Goal: Transaction & Acquisition: Book appointment/travel/reservation

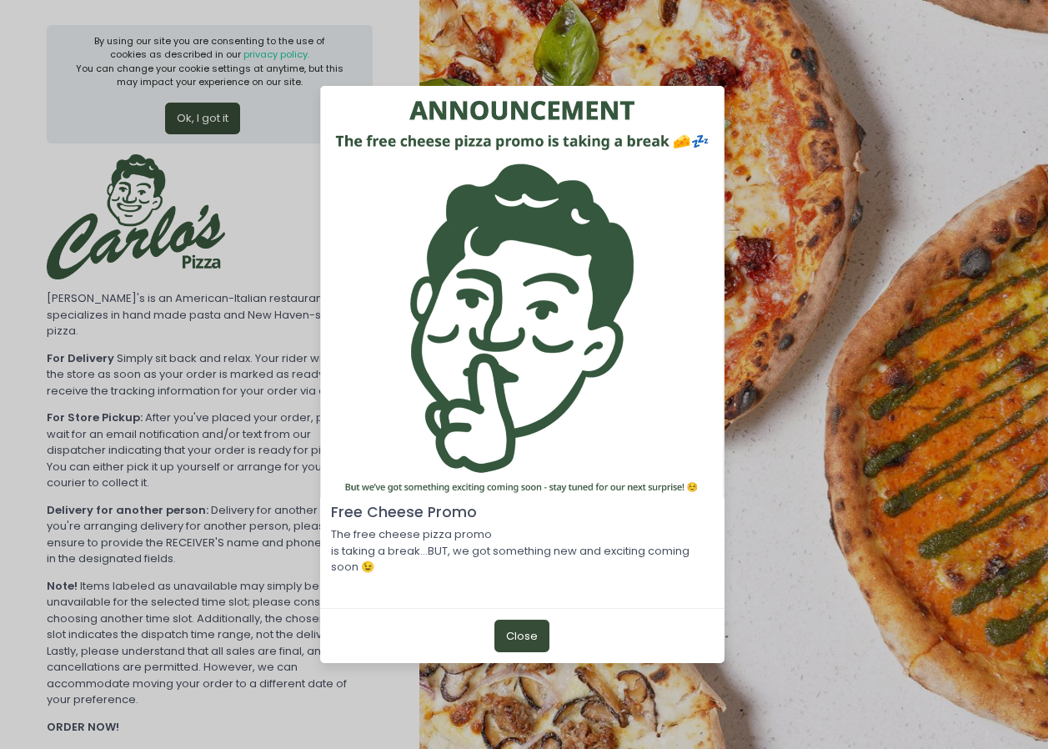
click at [523, 640] on button "Close" at bounding box center [522, 636] width 55 height 32
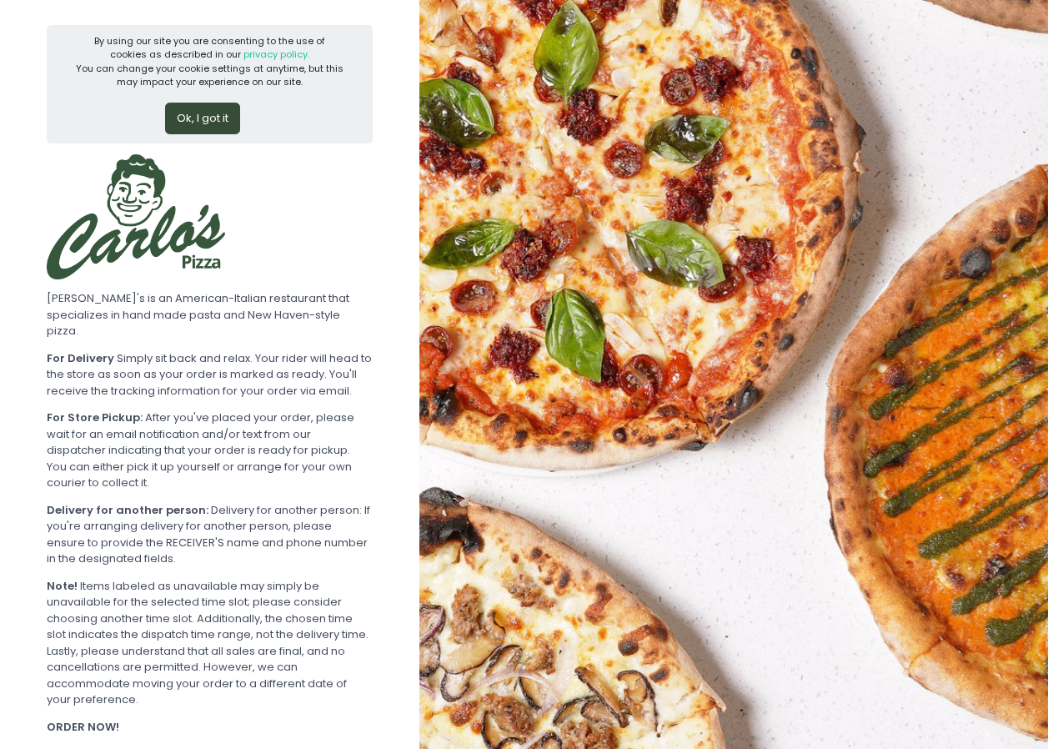
click at [180, 115] on button "Ok, I got it" at bounding box center [202, 119] width 75 height 32
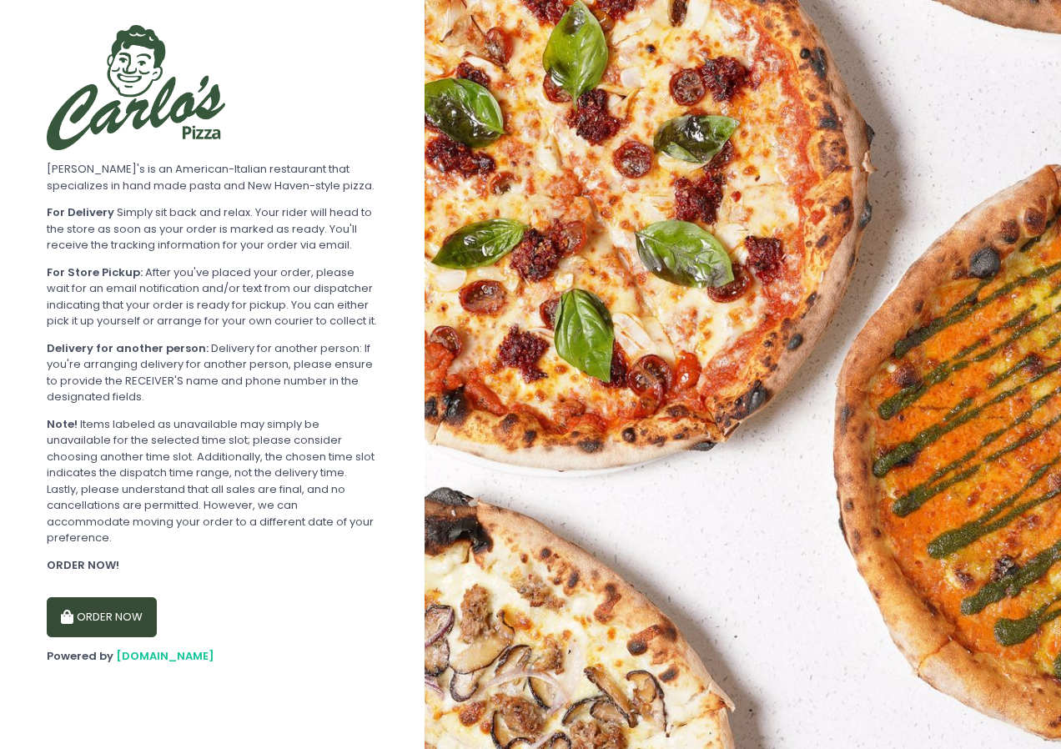
click at [111, 616] on button "ORDER NOW" at bounding box center [102, 617] width 110 height 40
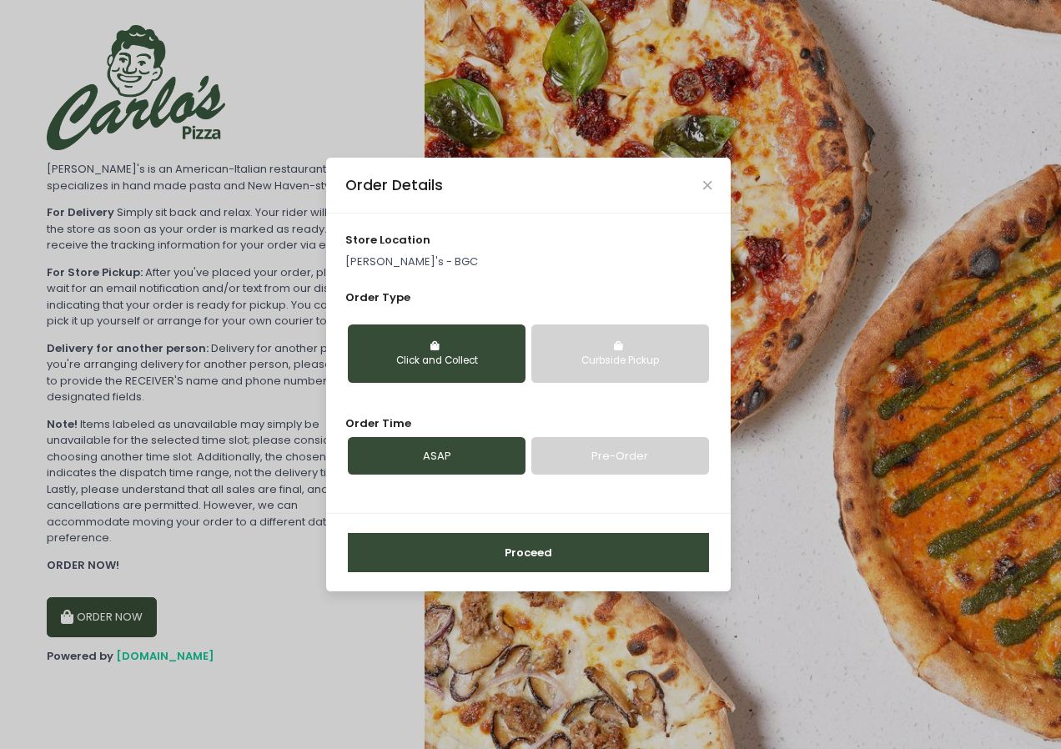
click at [601, 463] on link "Pre-Order" at bounding box center [620, 456] width 178 height 38
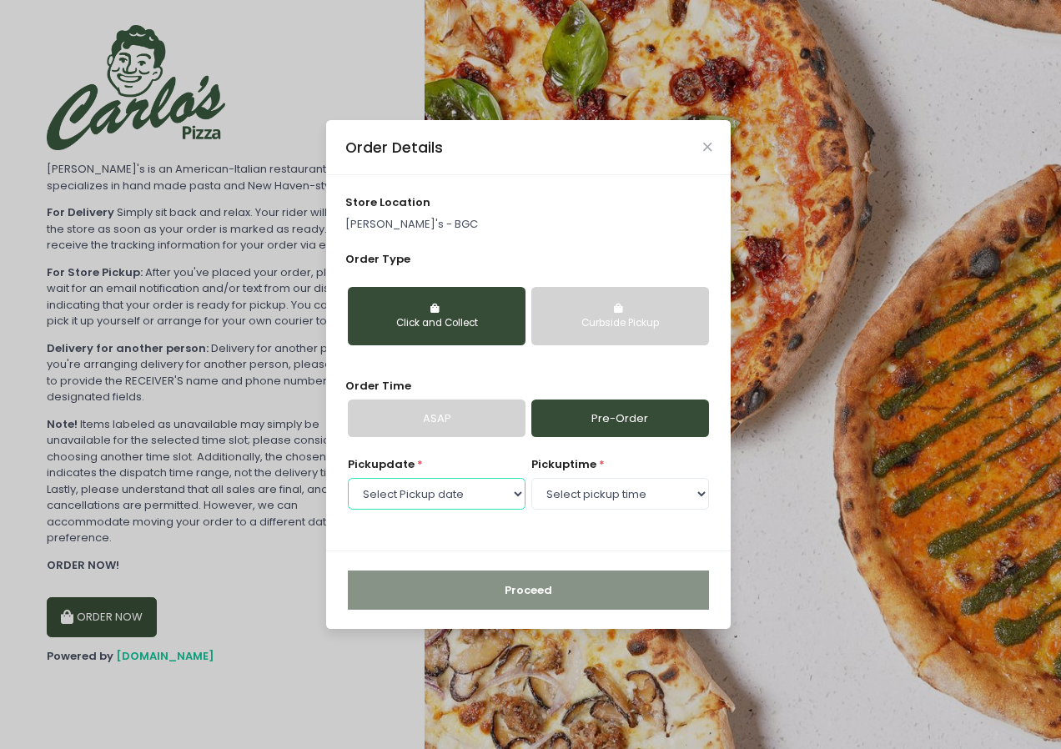
click at [500, 503] on select "Select Pickup date [DATE] [DATE]" at bounding box center [437, 494] width 178 height 32
select select "[DATE]"
click at [348, 478] on select "Select Pickup date [DATE] [DATE]" at bounding box center [437, 494] width 178 height 32
click at [686, 497] on select "Select pickup time 11:30 AM - 12:00 PM 12:00 PM - 12:30 PM 12:30 PM - 01:00 PM …" at bounding box center [620, 494] width 178 height 32
click at [651, 538] on div "store location Carlo's - BGC Order Type Click and Collect Curbside Pickup Order…" at bounding box center [528, 362] width 405 height 375
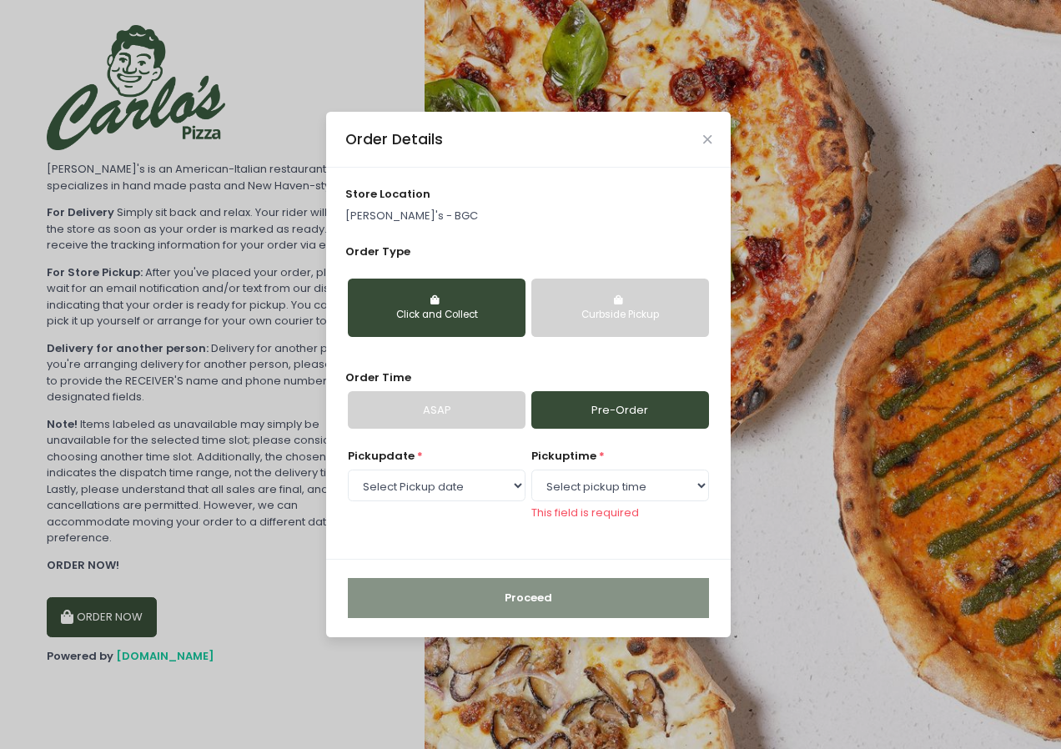
click at [447, 303] on button "Click and Collect" at bounding box center [437, 308] width 178 height 58
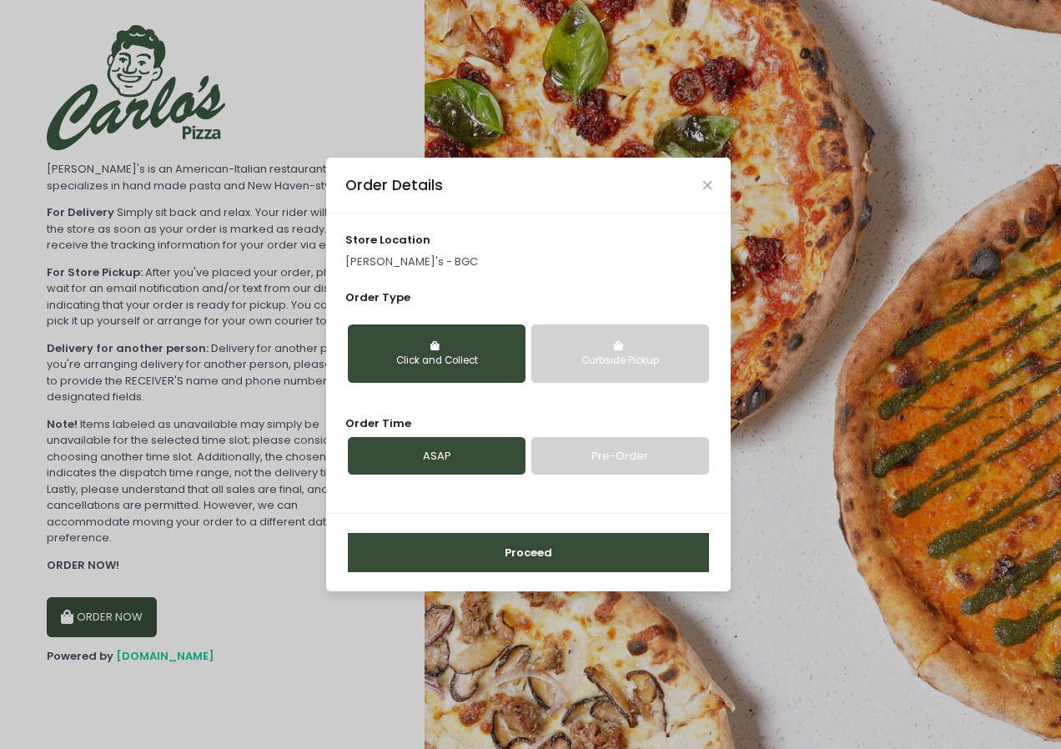
click at [651, 345] on button "Curbside Pickup" at bounding box center [620, 353] width 178 height 58
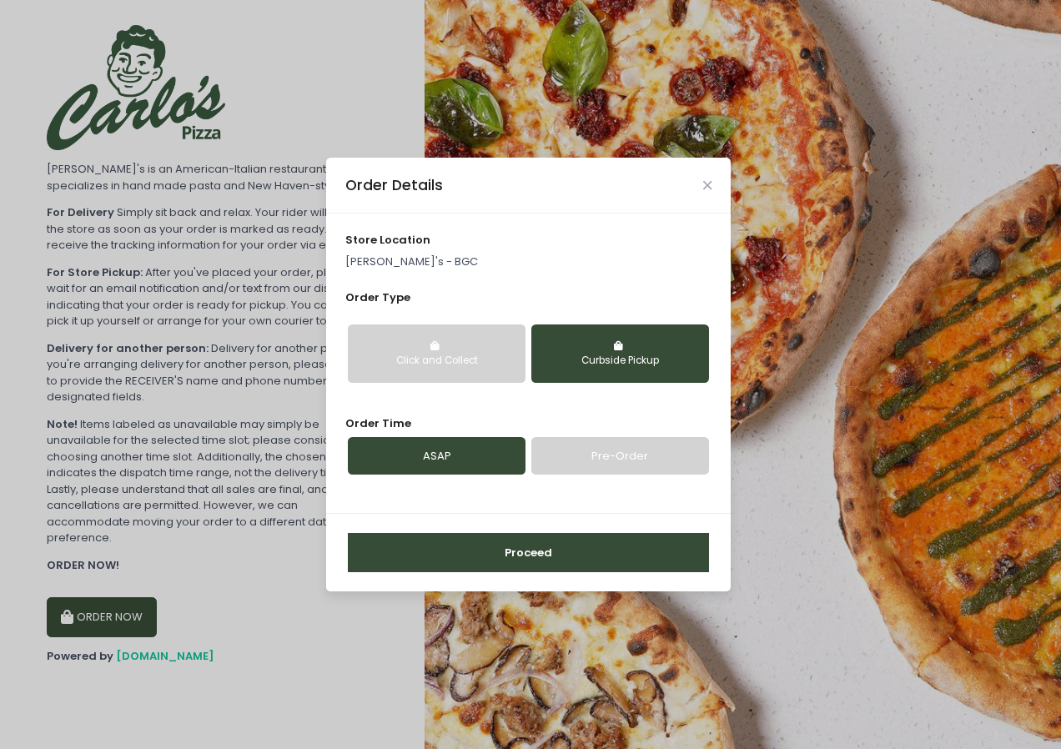
click at [612, 462] on link "Pre-Order" at bounding box center [620, 456] width 178 height 38
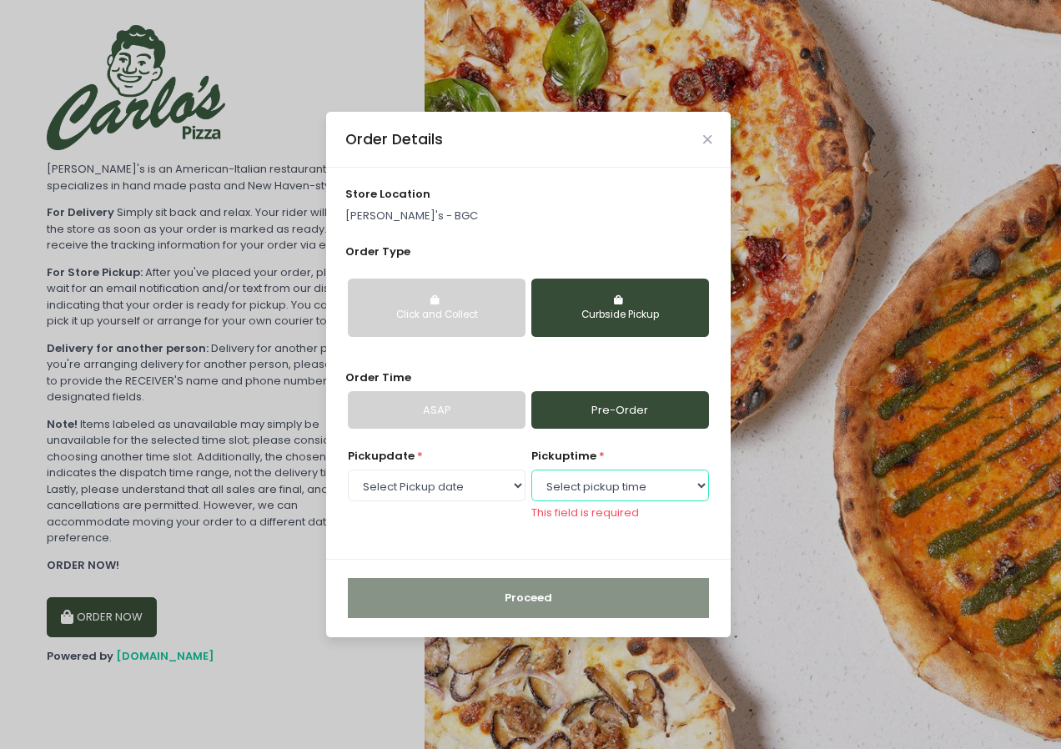
click at [675, 495] on select "Select pickup time 08:00 PM - 08:30 PM 08:30 PM - 09:00 PM" at bounding box center [620, 486] width 178 height 32
click at [495, 481] on select "Select Pickup date [DATE] [DATE]" at bounding box center [437, 486] width 178 height 32
select select "[DATE]"
click at [348, 477] on select "Select Pickup date [DATE] [DATE]" at bounding box center [437, 486] width 178 height 32
click at [714, 128] on div "Order Details" at bounding box center [528, 139] width 405 height 55
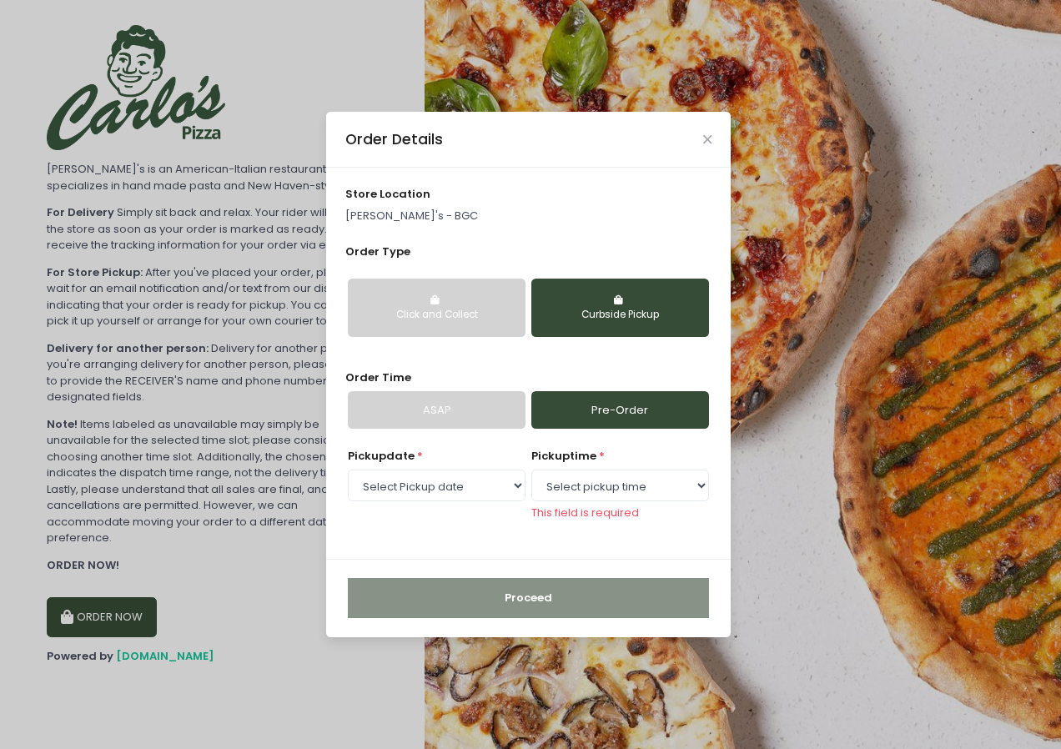
click at [700, 144] on div "Order Details" at bounding box center [528, 139] width 405 height 55
click at [701, 141] on div "Order Details" at bounding box center [528, 139] width 405 height 55
click at [706, 137] on icon "Close" at bounding box center [707, 139] width 8 height 13
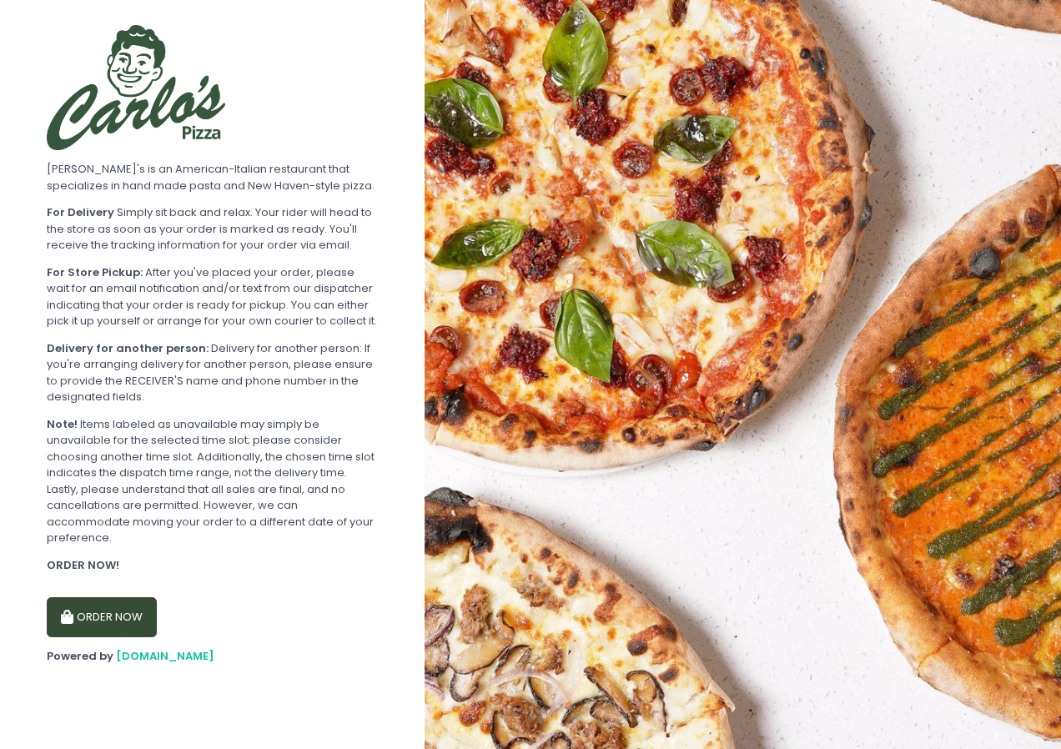
click at [84, 620] on button "ORDER NOW" at bounding box center [102, 617] width 110 height 40
select select "[DATE]"
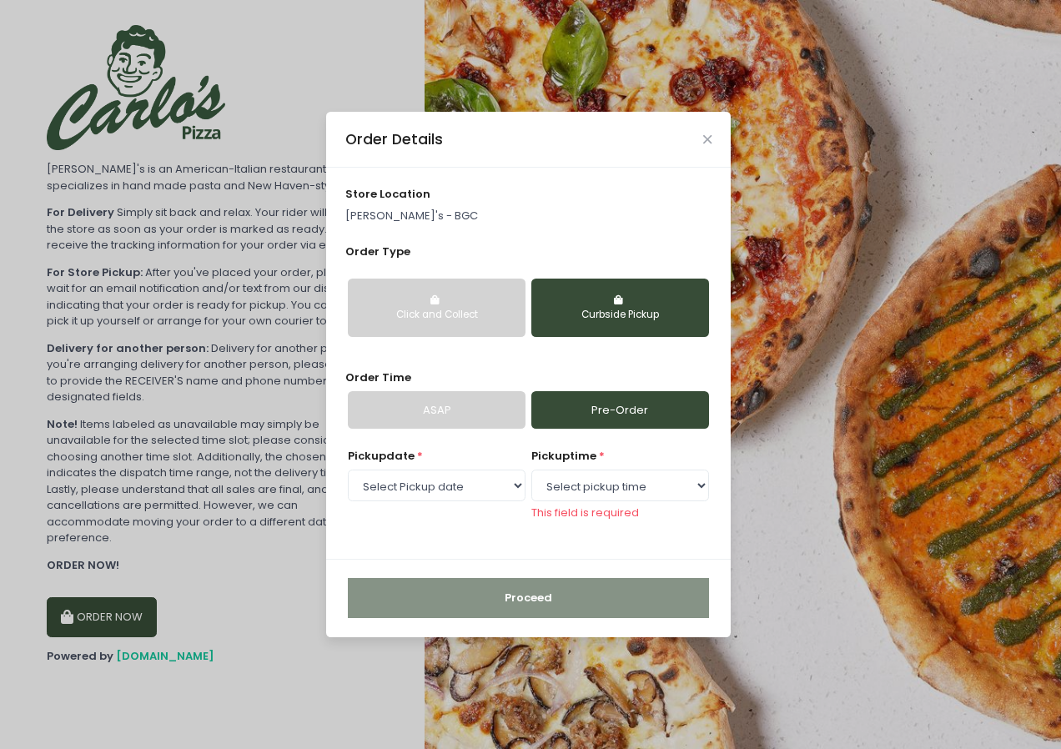
click at [648, 413] on link "Pre-Order" at bounding box center [620, 410] width 178 height 38
click at [666, 487] on select "Select pickup time 11:30 AM - 12:00 PM 12:00 PM - 12:30 PM 12:30 PM - 01:00 PM …" at bounding box center [620, 486] width 178 height 32
select select "15:00"
click at [531, 477] on select "Select pickup time 11:30 AM - 12:00 PM 12:00 PM - 12:30 PM 12:30 PM - 01:00 PM …" at bounding box center [620, 486] width 178 height 32
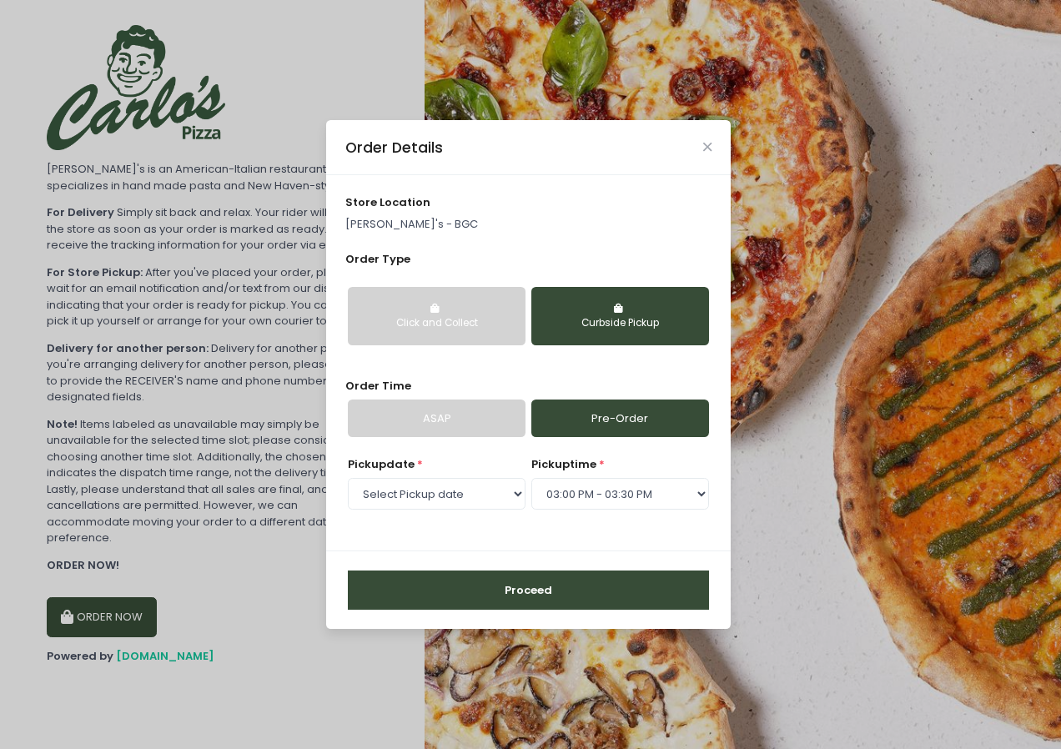
click at [534, 590] on button "Proceed" at bounding box center [528, 590] width 361 height 40
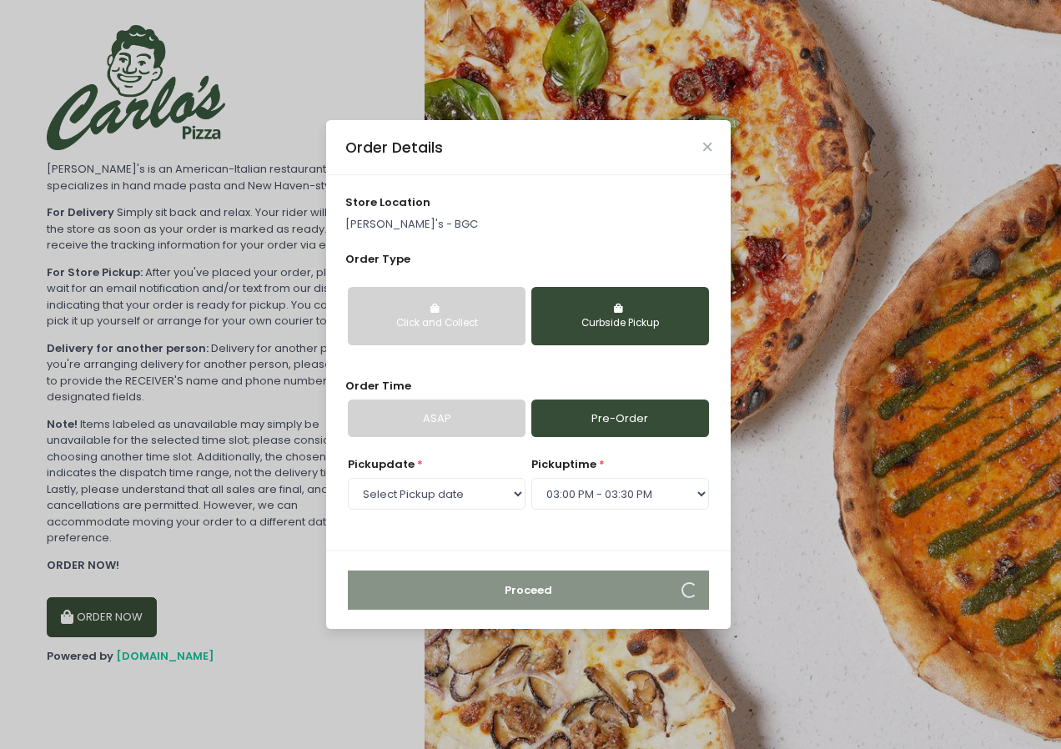
click at [437, 314] on button "Click and Collect" at bounding box center [437, 316] width 178 height 58
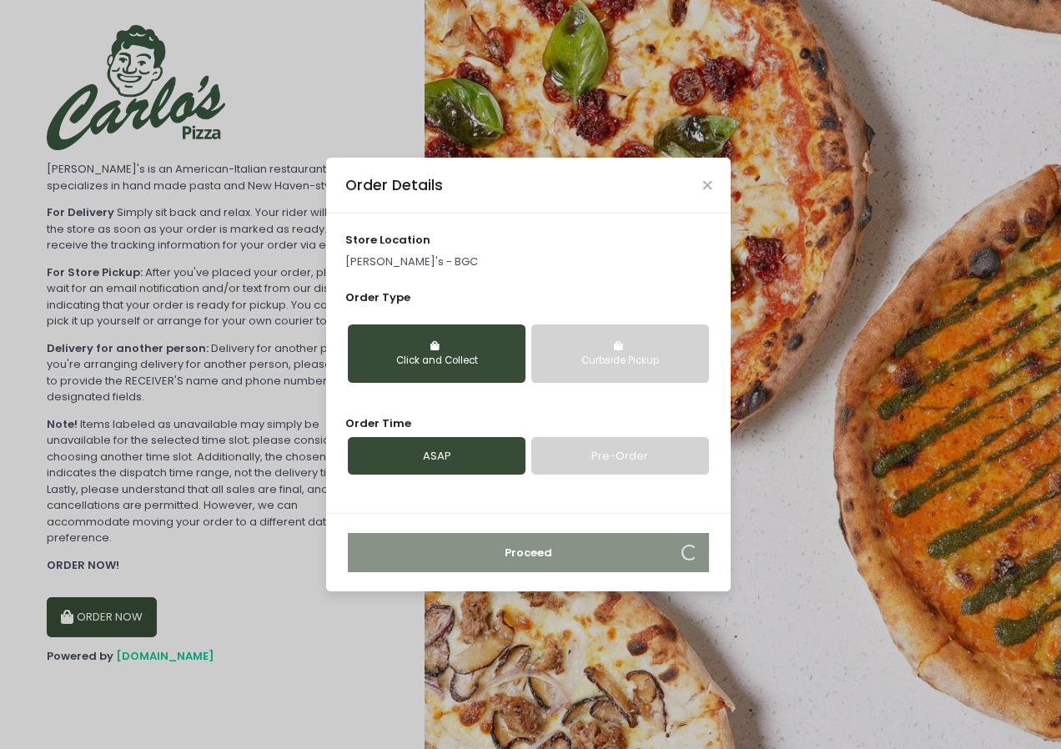
click at [611, 461] on link "Pre-Order" at bounding box center [620, 456] width 178 height 38
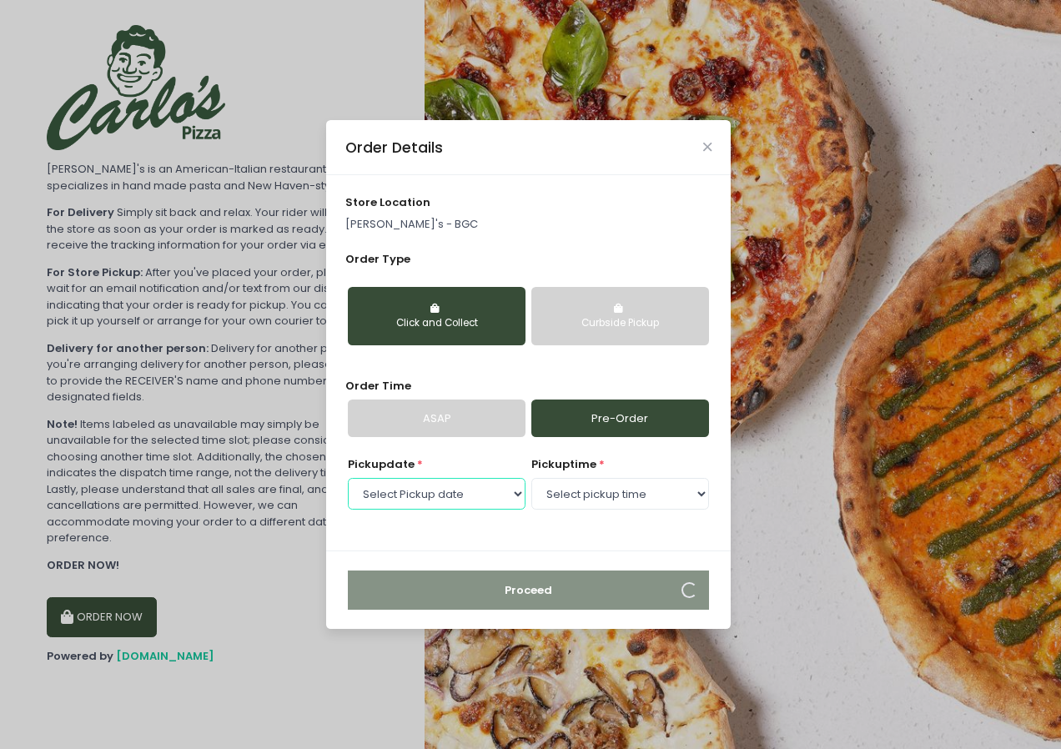
click at [495, 497] on select "Select Pickup date [DATE] [DATE]" at bounding box center [437, 494] width 178 height 32
select select "[DATE]"
click at [348, 478] on select "Select Pickup date [DATE] [DATE]" at bounding box center [437, 494] width 178 height 32
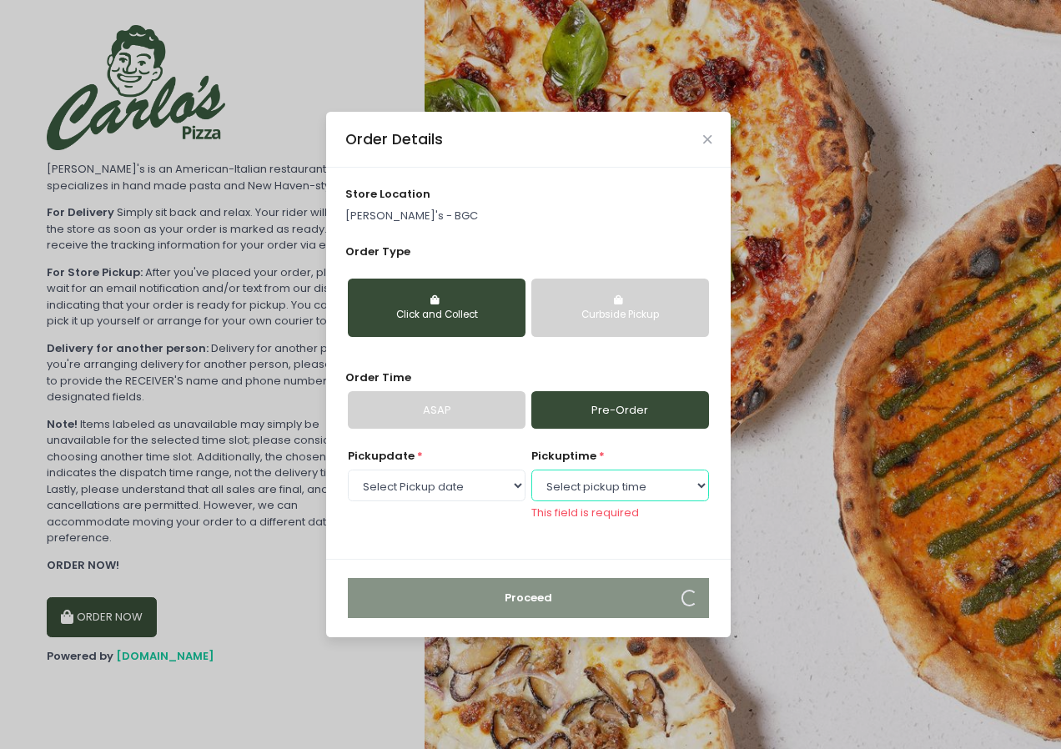
click at [677, 490] on select "Select pickup time 11:30 AM - 12:00 PM 12:00 PM - 12:30 PM 12:30 PM - 01:00 PM …" at bounding box center [620, 486] width 178 height 32
select select "15:00"
click at [531, 477] on select "Select pickup time 11:30 AM - 12:00 PM 12:00 PM - 12:30 PM 12:30 PM - 01:00 PM …" at bounding box center [620, 486] width 178 height 32
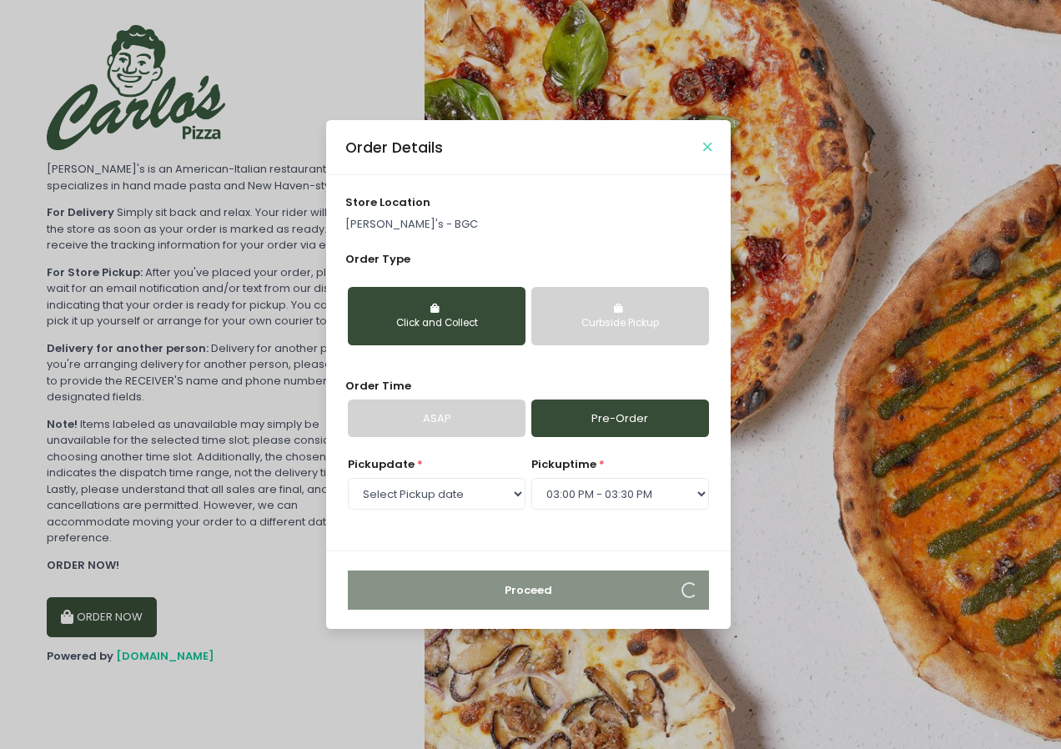
click at [711, 143] on button "Close" at bounding box center [707, 147] width 8 height 8
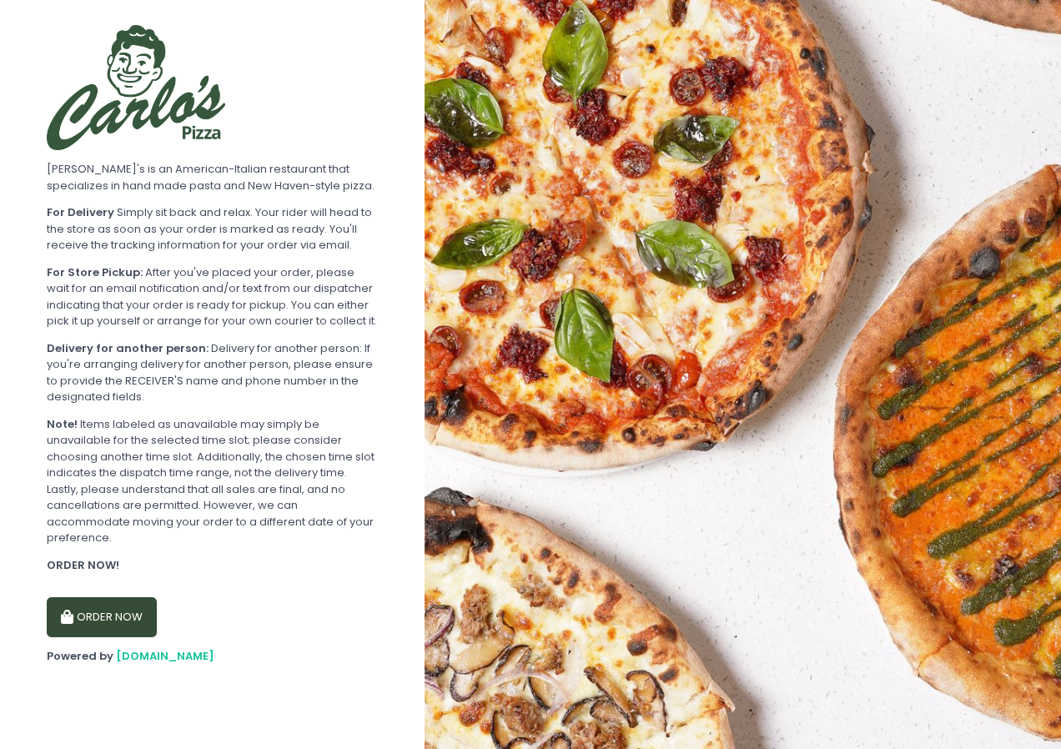
drag, startPoint x: 0, startPoint y: 0, endPoint x: 527, endPoint y: 632, distance: 823.1
click at [527, 632] on img at bounding box center [743, 374] width 636 height 749
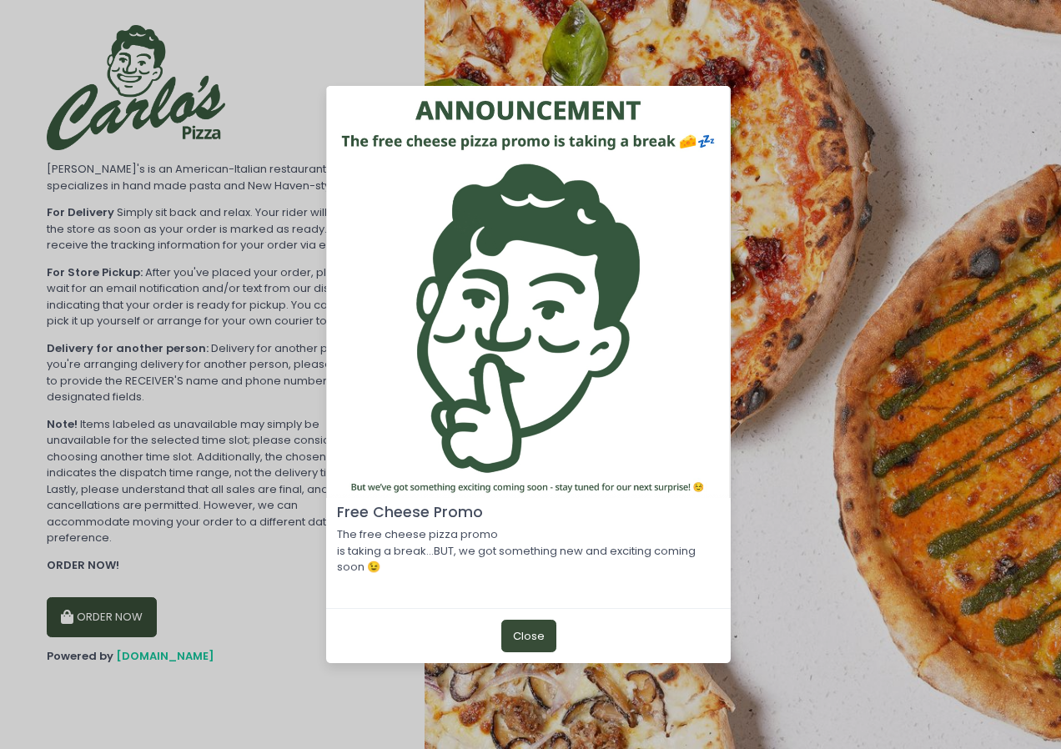
click at [534, 646] on button "Close" at bounding box center [528, 636] width 55 height 32
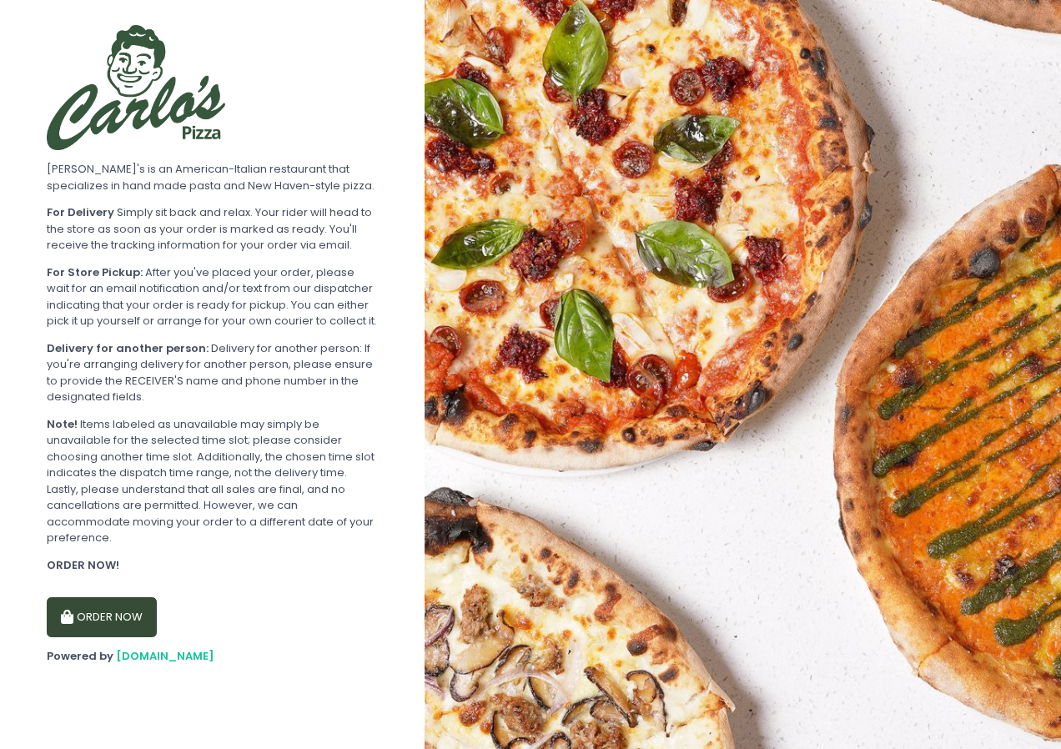
click at [132, 621] on button "ORDER NOW" at bounding box center [102, 617] width 110 height 40
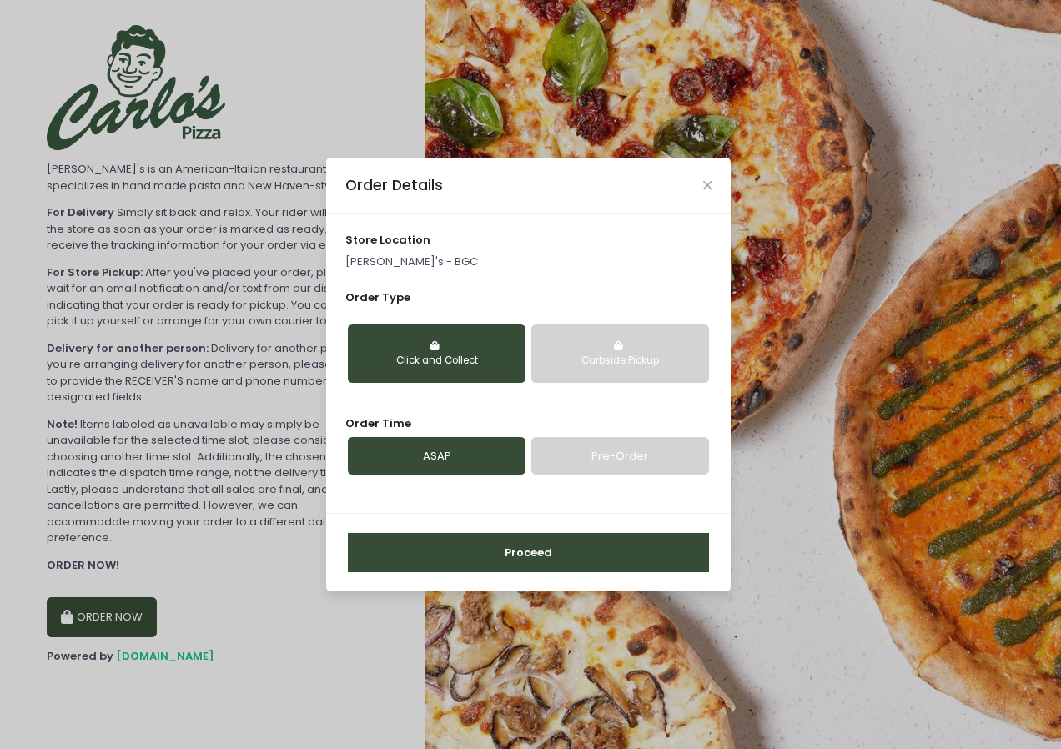
click at [433, 458] on link "ASAP" at bounding box center [437, 456] width 178 height 38
click at [581, 458] on link "Pre-Order" at bounding box center [620, 456] width 178 height 38
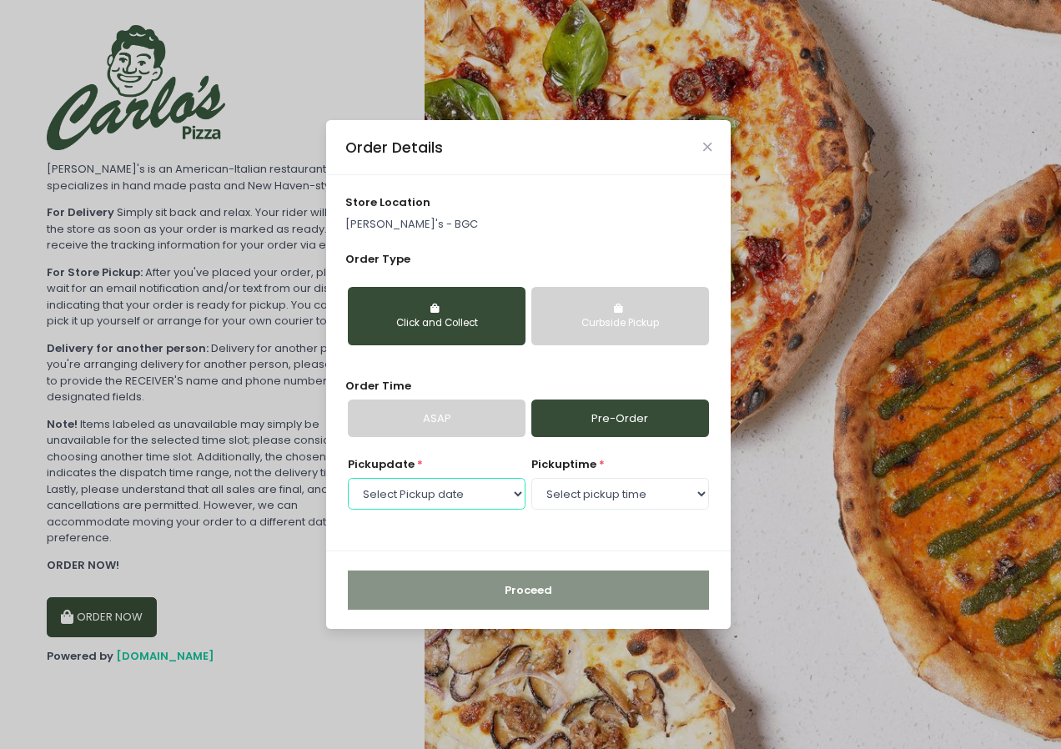
click at [502, 494] on select "Select Pickup date [DATE] [DATE]" at bounding box center [437, 494] width 178 height 32
select select "[DATE]"
click at [348, 478] on select "Select Pickup date [DATE] [DATE]" at bounding box center [437, 494] width 178 height 32
click at [691, 489] on select "Select pickup time 11:30 AM - 12:00 PM 12:00 PM - 12:30 PM 12:30 PM - 01:00 PM …" at bounding box center [620, 494] width 178 height 32
select select "15:00"
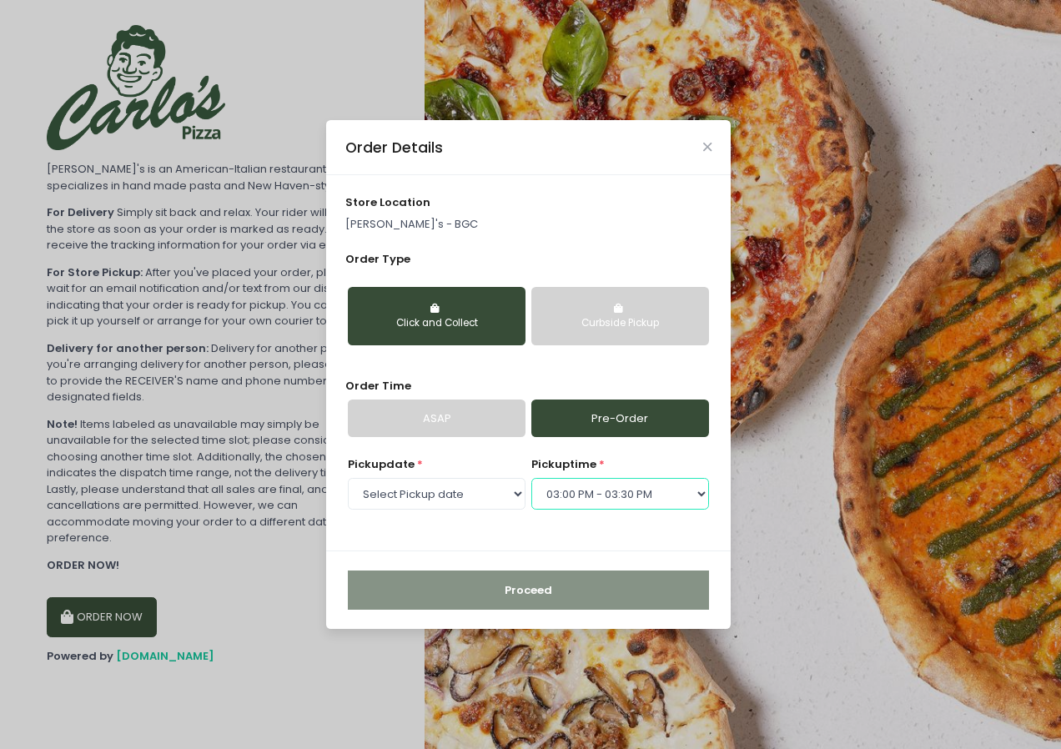
click at [531, 478] on select "Select pickup time 11:30 AM - 12:00 PM 12:00 PM - 12:30 PM 12:30 PM - 01:00 PM …" at bounding box center [620, 494] width 178 height 32
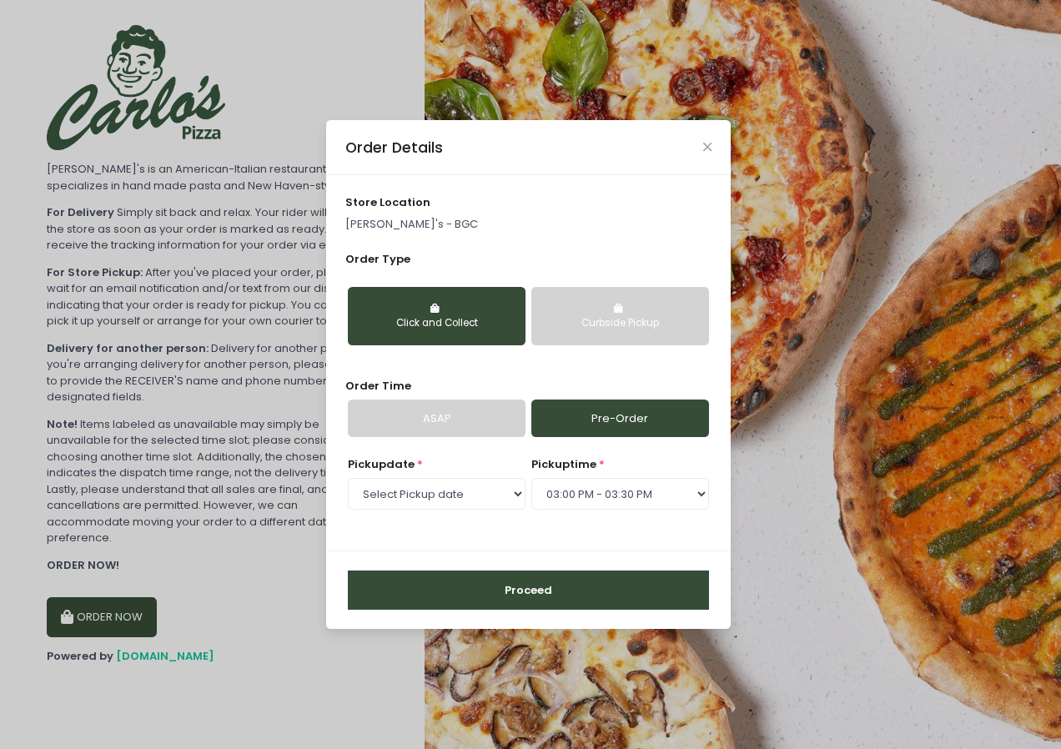
click at [521, 595] on button "Proceed" at bounding box center [528, 590] width 361 height 40
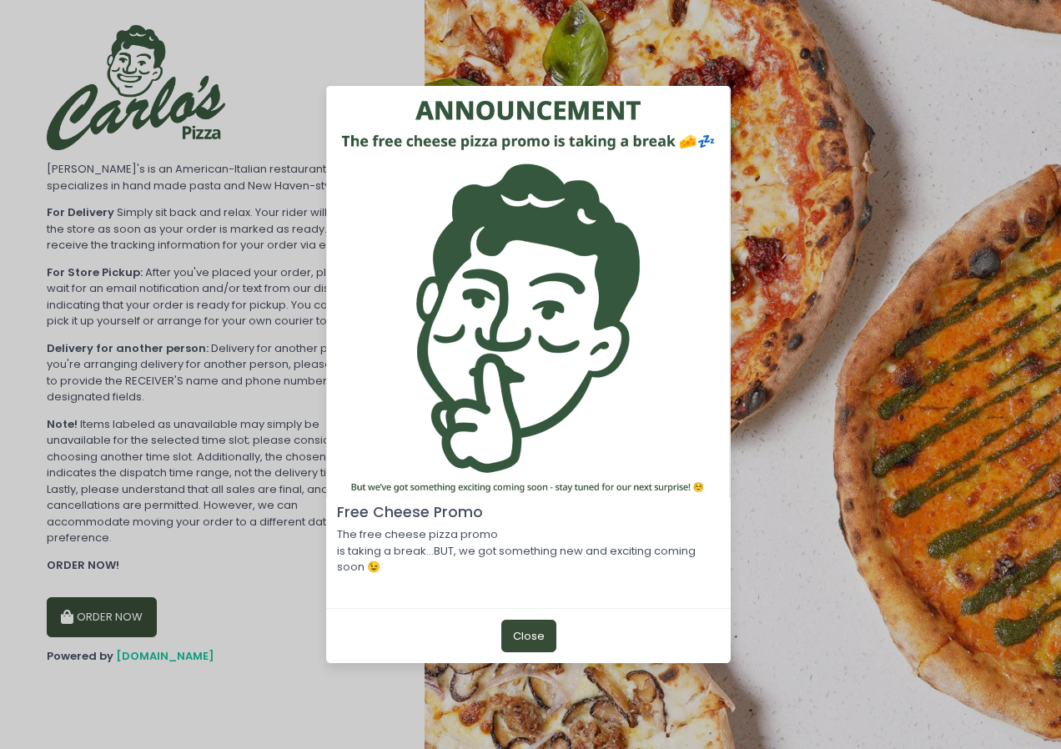
click at [537, 644] on button "Close" at bounding box center [528, 636] width 55 height 32
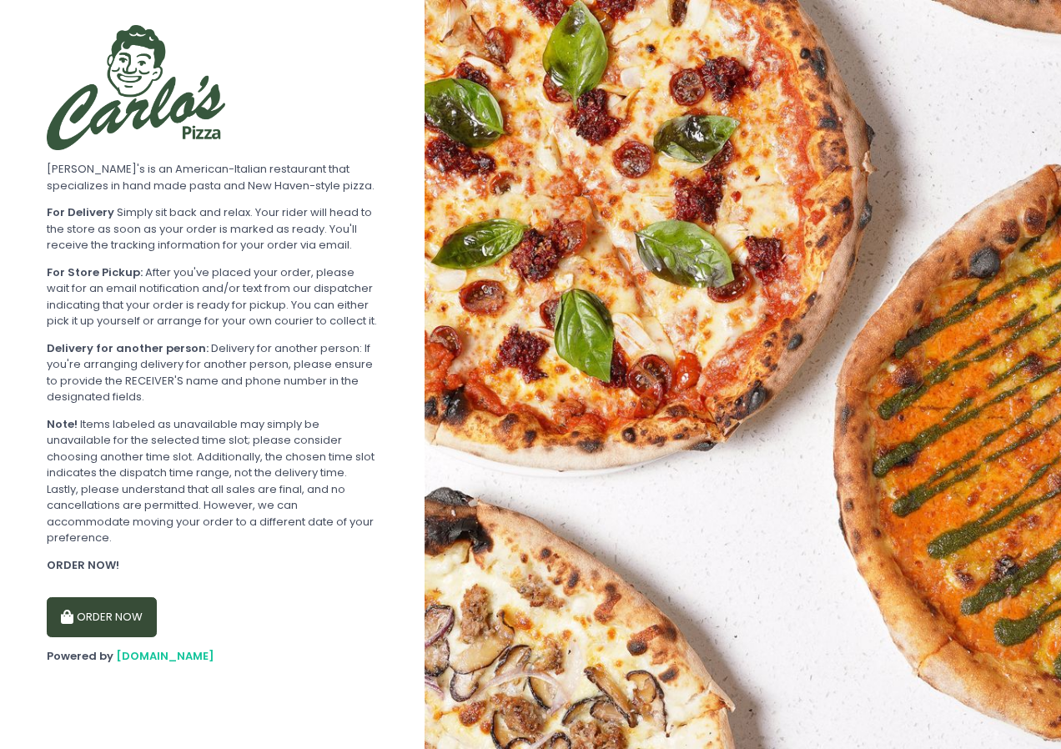
click at [102, 621] on button "ORDER NOW" at bounding box center [102, 617] width 110 height 40
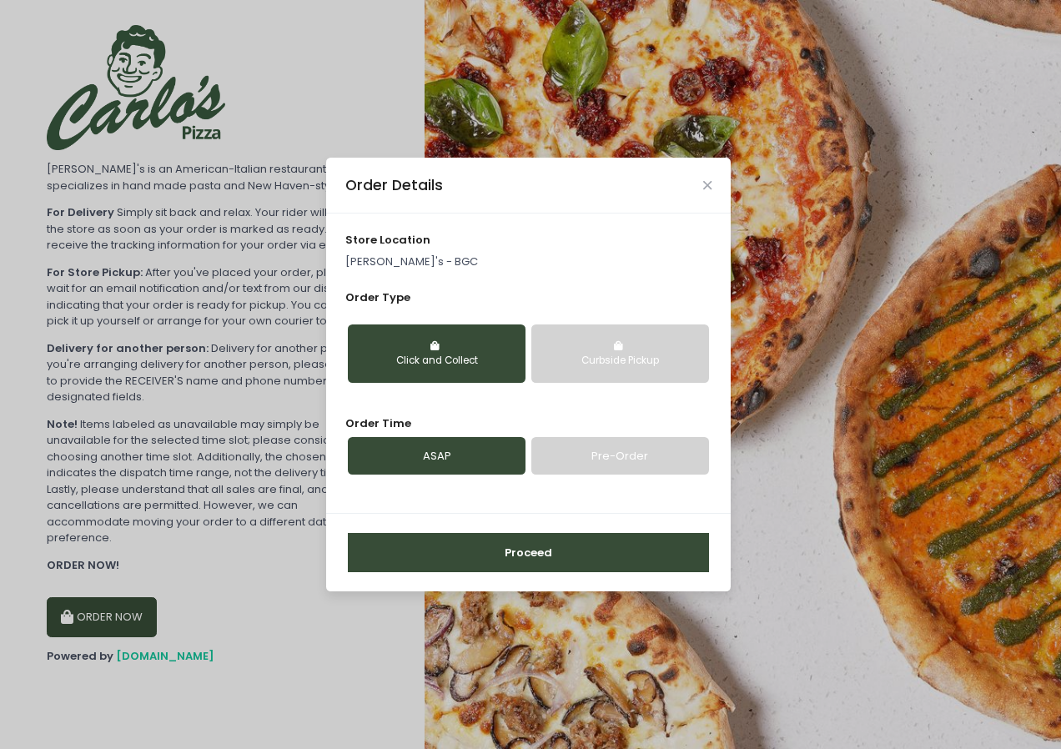
click at [589, 455] on link "Pre-Order" at bounding box center [620, 456] width 178 height 38
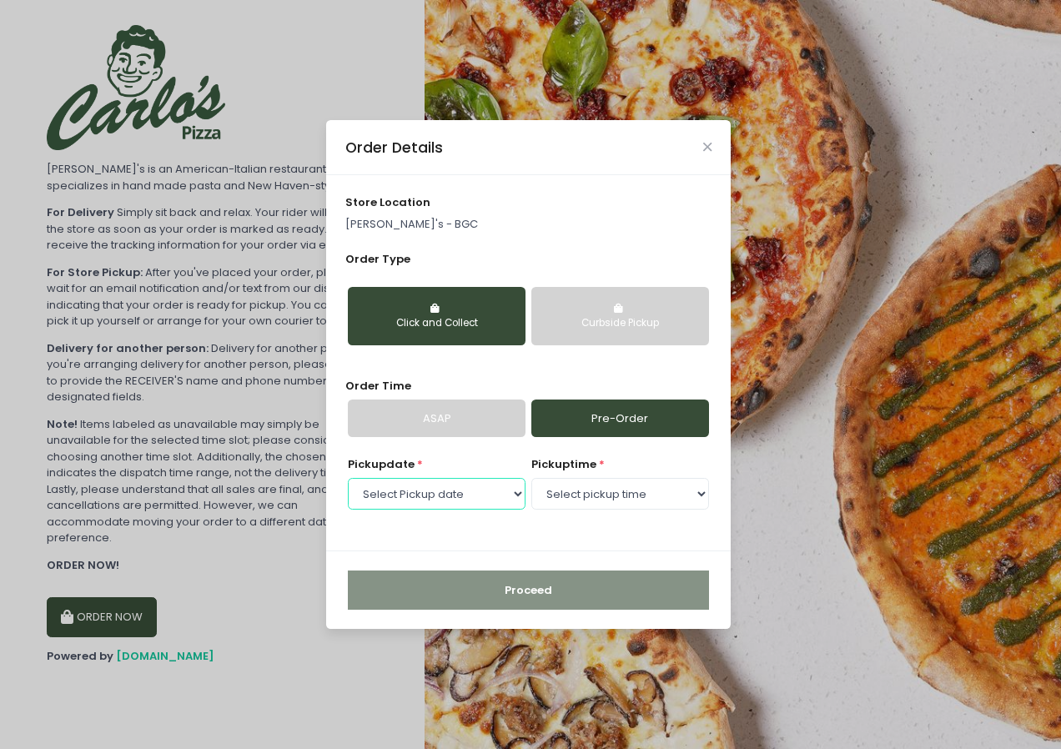
click at [513, 502] on select "Select Pickup date Monday, Sep 1st Tuesday, Sep 2nd" at bounding box center [437, 494] width 178 height 32
select select "[DATE]"
click at [348, 478] on select "Select Pickup date [DATE] [DATE]" at bounding box center [437, 494] width 178 height 32
click at [642, 319] on div "Curbside Pickup" at bounding box center [620, 323] width 154 height 15
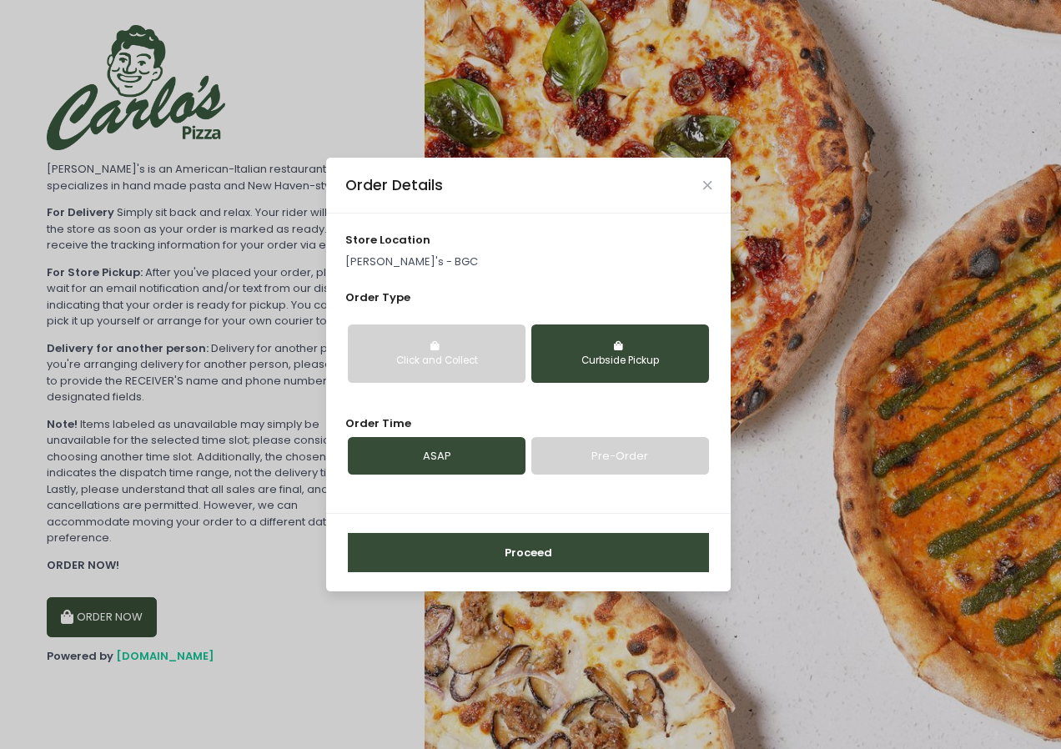
click at [595, 458] on link "Pre-Order" at bounding box center [620, 456] width 178 height 38
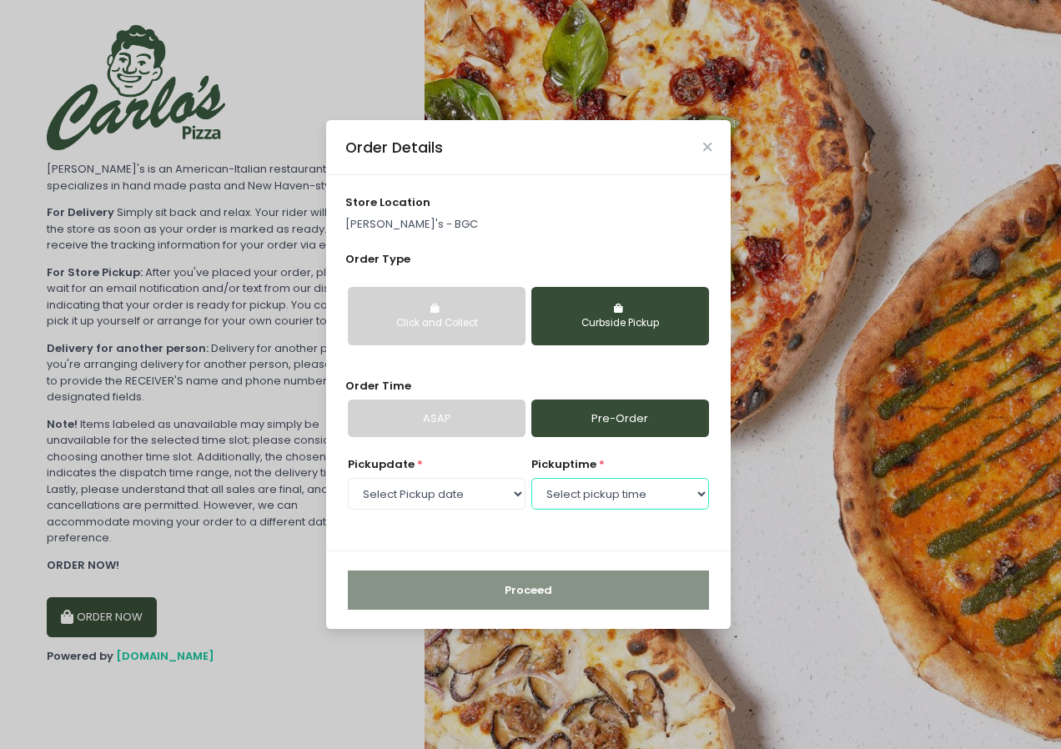
click at [631, 498] on select "Select pickup time 08:00 PM - 08:30 PM 08:30 PM - 09:00 PM" at bounding box center [620, 494] width 178 height 32
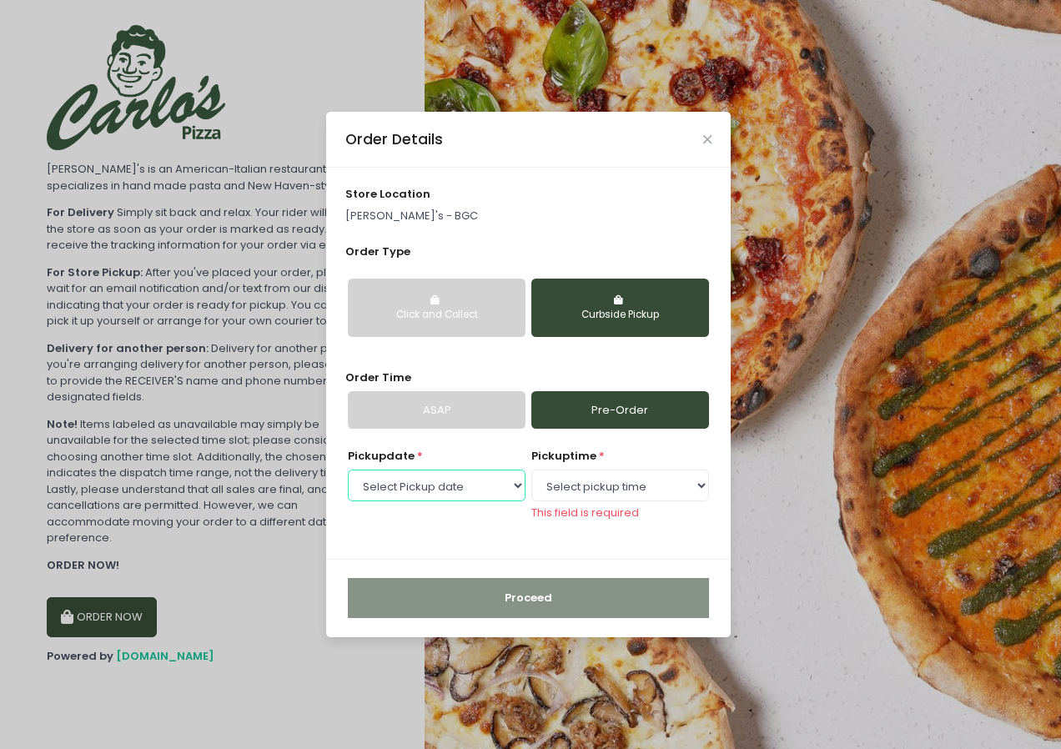
click at [513, 495] on select "Select Pickup date [DATE] [DATE]" at bounding box center [437, 486] width 178 height 32
select select "[DATE]"
click at [348, 477] on select "Select Pickup date [DATE] [DATE]" at bounding box center [437, 486] width 178 height 32
click at [681, 493] on select "Select pickup time 11:30 AM - 12:00 PM 12:00 PM - 12:30 PM 12:30 PM - 01:00 PM …" at bounding box center [620, 486] width 178 height 32
select select "15:00"
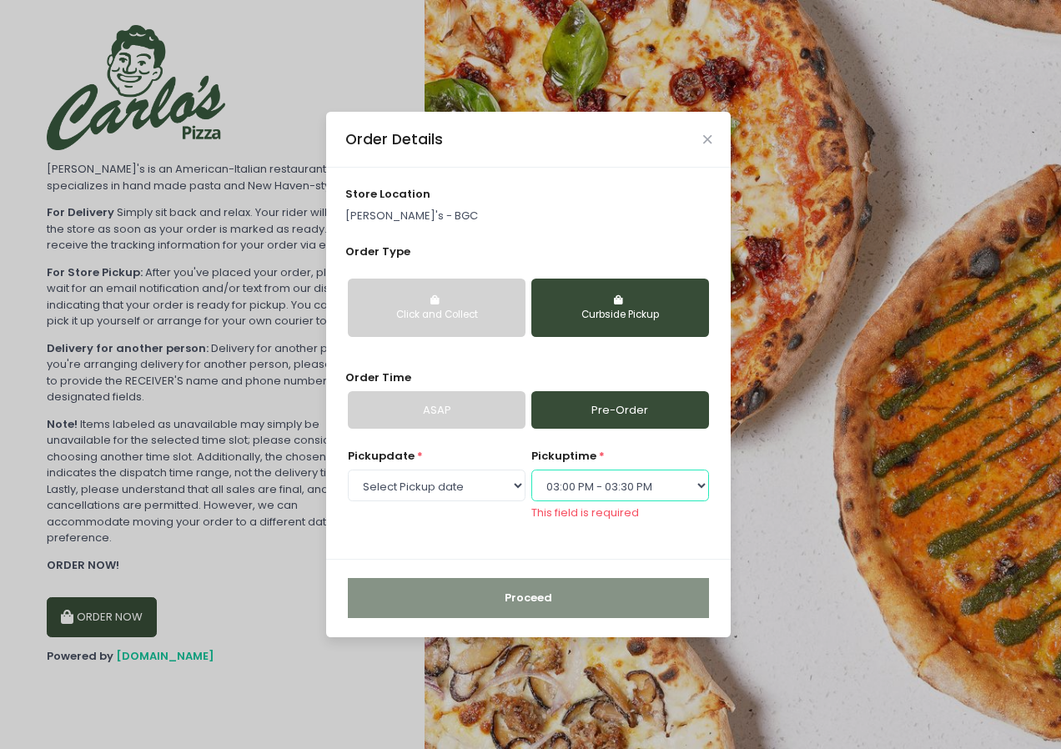
click at [531, 477] on select "Select pickup time 11:30 AM - 12:00 PM 12:00 PM - 12:30 PM 12:30 PM - 01:00 PM …" at bounding box center [620, 486] width 178 height 32
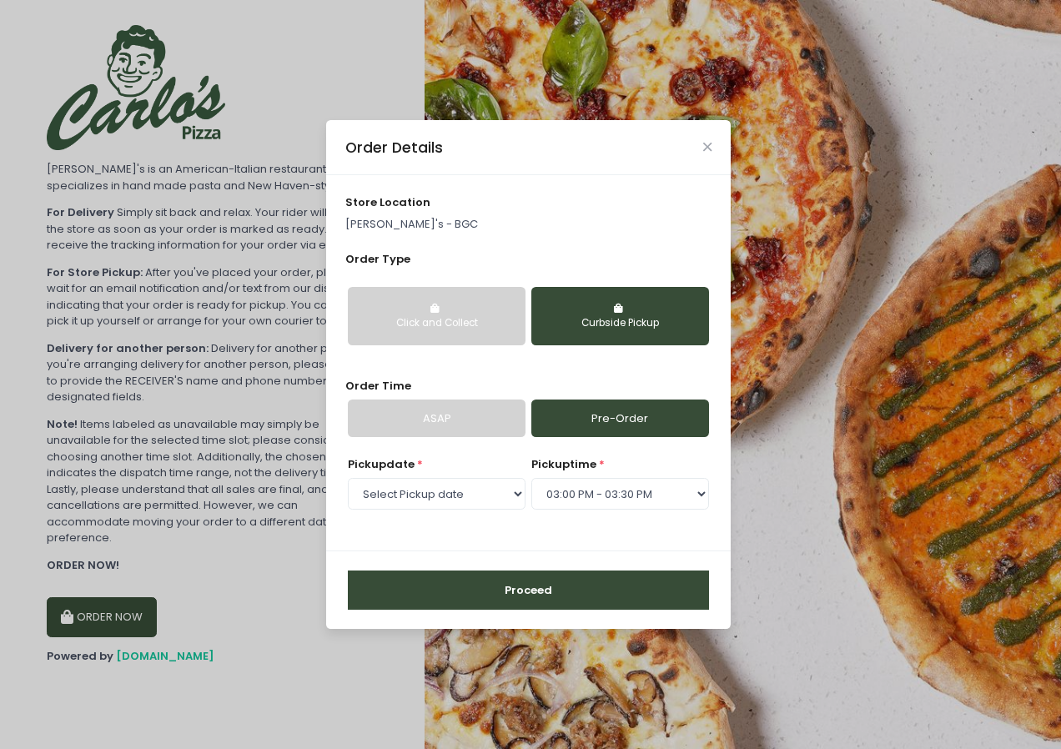
click at [588, 601] on button "Proceed" at bounding box center [528, 590] width 361 height 40
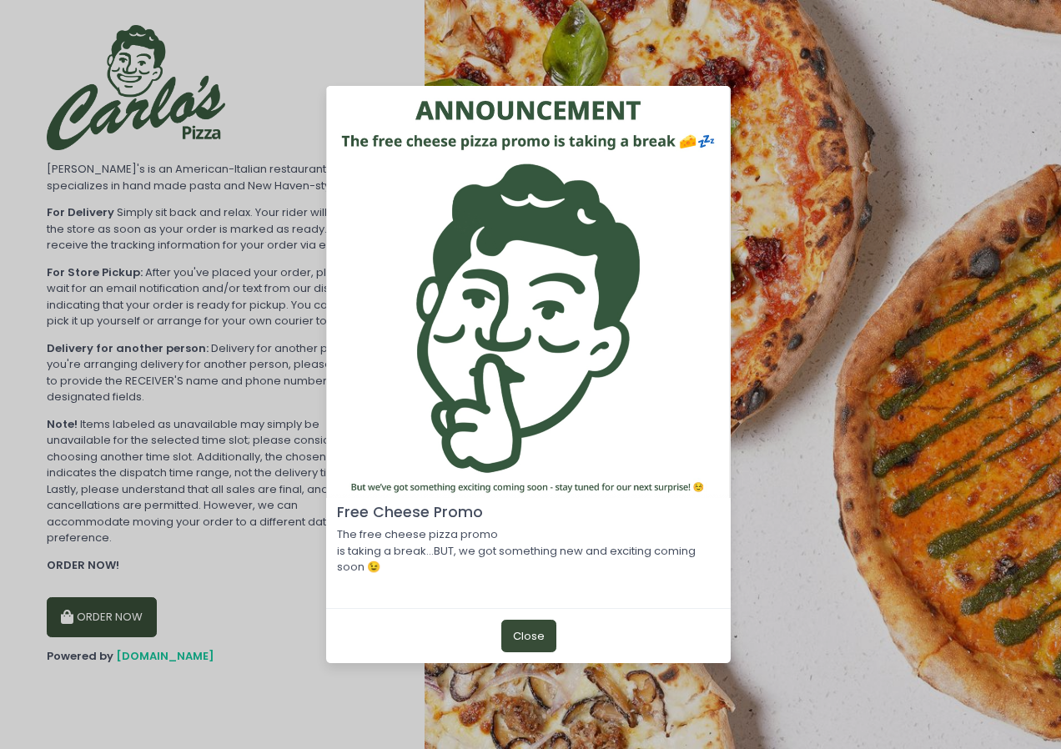
click at [516, 633] on button "Close" at bounding box center [528, 636] width 55 height 32
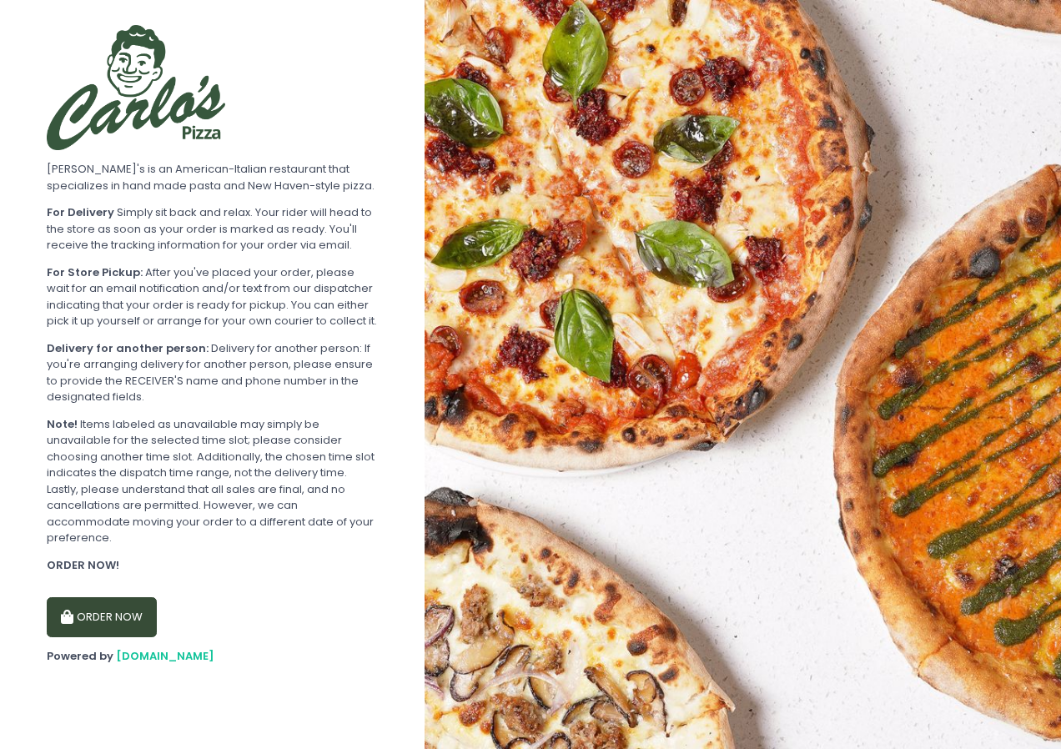
click at [108, 621] on button "ORDER NOW" at bounding box center [102, 617] width 110 height 40
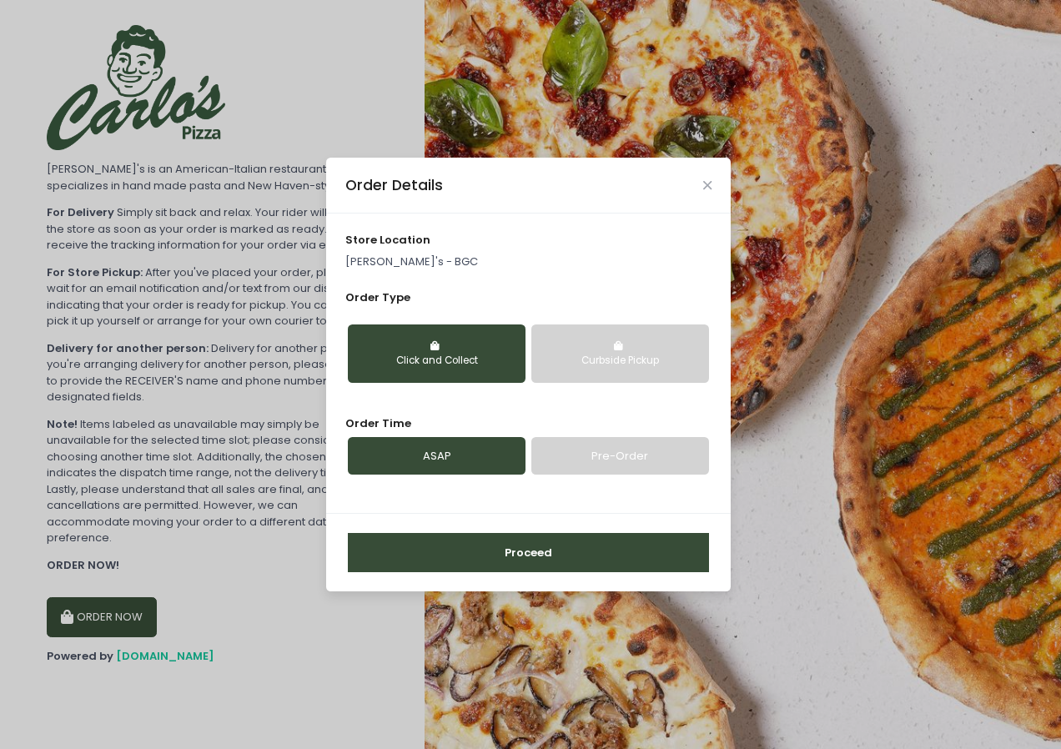
click at [595, 458] on link "Pre-Order" at bounding box center [620, 456] width 178 height 38
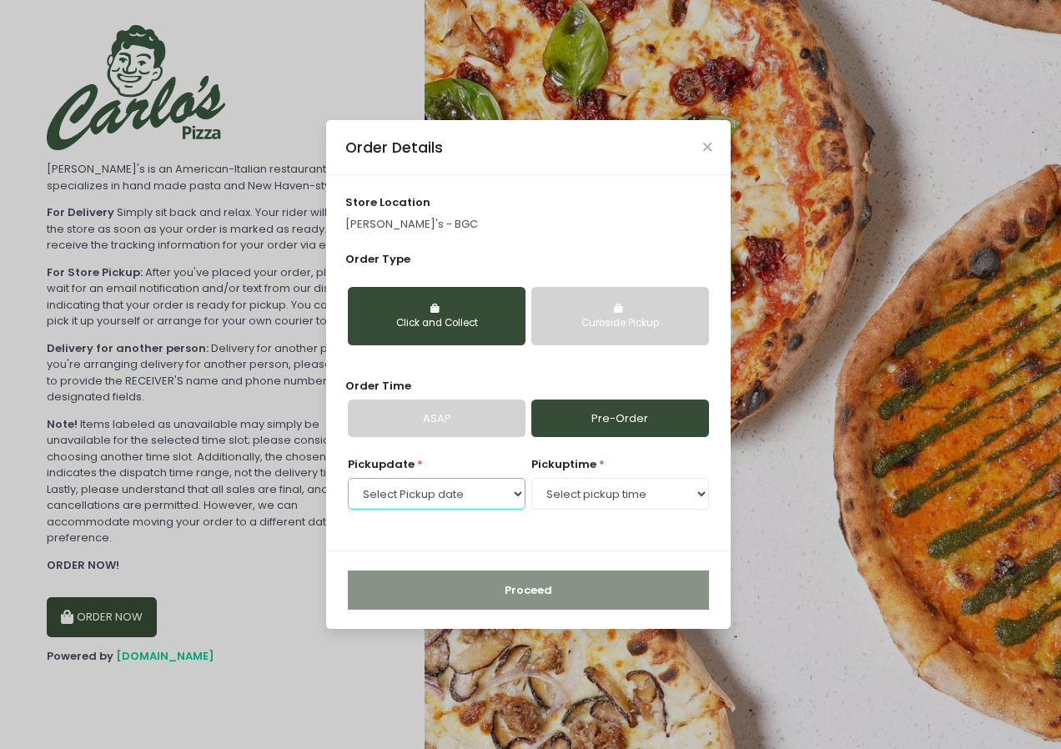
click at [486, 502] on select "Select Pickup date [DATE] [DATE]" at bounding box center [437, 494] width 178 height 32
select select "[DATE]"
click at [348, 478] on select "Select Pickup date [DATE] [DATE]" at bounding box center [437, 494] width 178 height 32
click at [695, 492] on select "Select pickup time 11:30 AM - 12:00 PM 12:00 PM - 12:30 PM 12:30 PM - 01:00 PM …" at bounding box center [620, 494] width 178 height 32
select select "15:00"
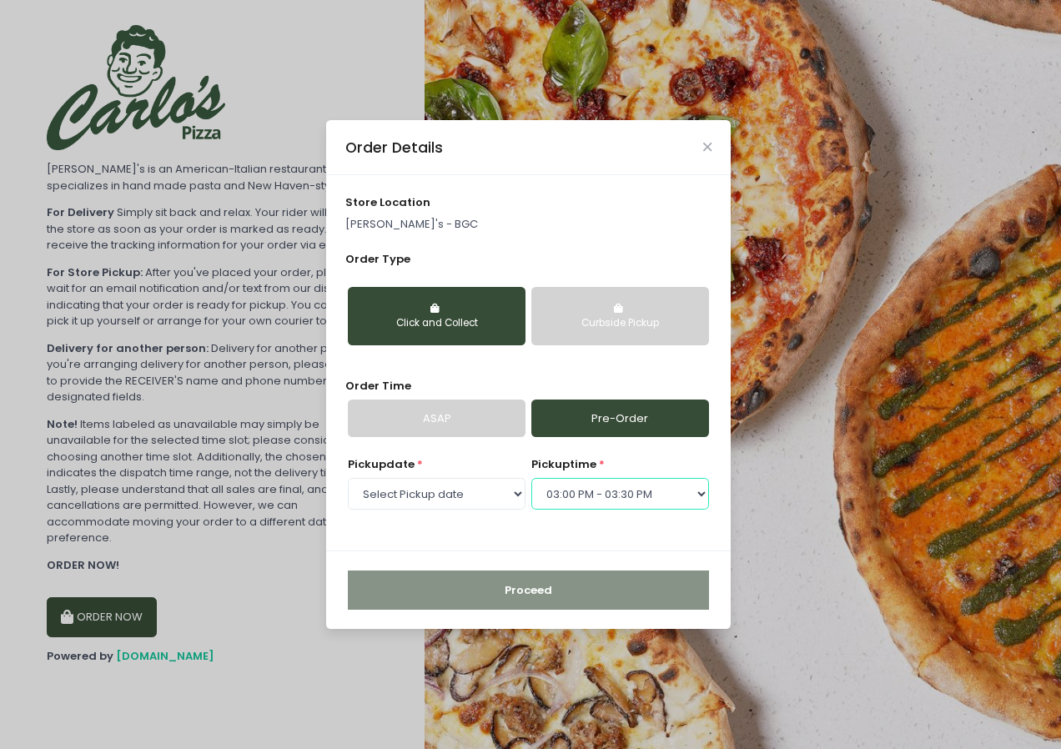
click at [531, 478] on select "Select pickup time 11:30 AM - 12:00 PM 12:00 PM - 12:30 PM 12:30 PM - 01:00 PM …" at bounding box center [620, 494] width 178 height 32
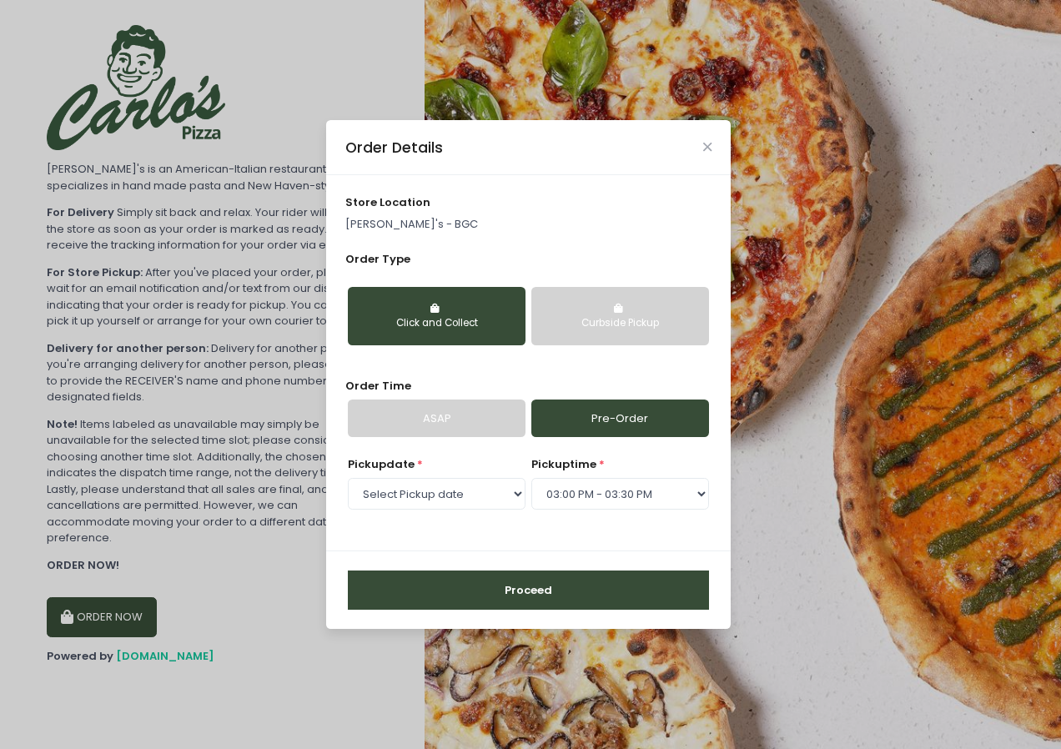
click at [535, 587] on button "Proceed" at bounding box center [528, 590] width 361 height 40
